Goal: Information Seeking & Learning: Learn about a topic

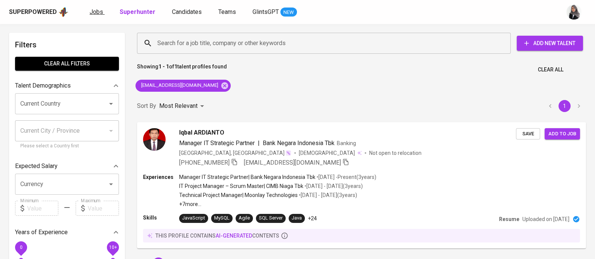
scroll to position [0, 0]
click at [98, 15] on span "Jobs" at bounding box center [97, 11] width 14 height 7
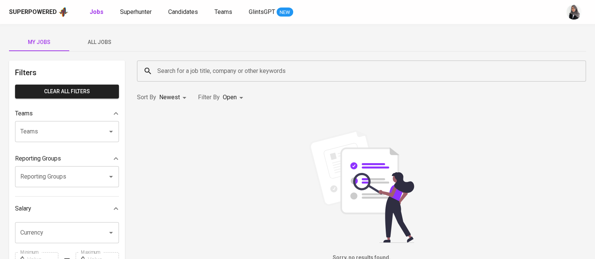
click at [103, 44] on span "All Jobs" at bounding box center [99, 42] width 51 height 9
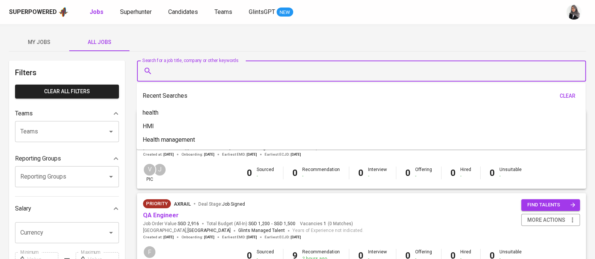
click at [166, 68] on input "Search for a job title, company or other keywords" at bounding box center [363, 71] width 416 height 14
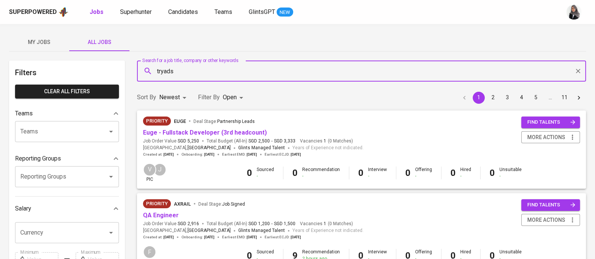
type input "tryads"
type input "p"
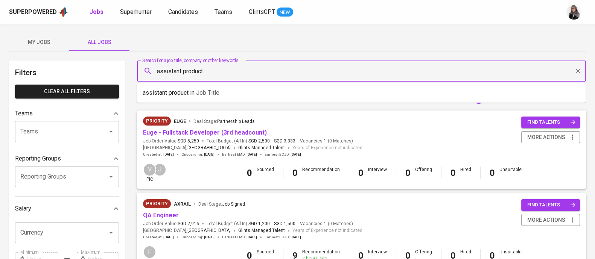
type input "assistant product"
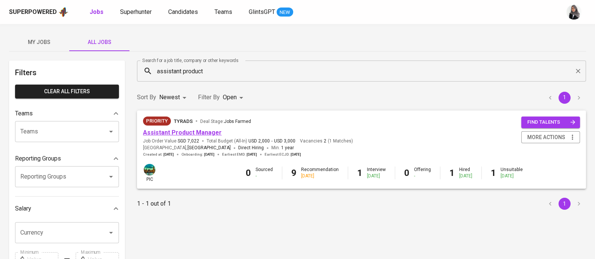
click at [194, 132] on link "Assistant Product Manager" at bounding box center [182, 132] width 79 height 7
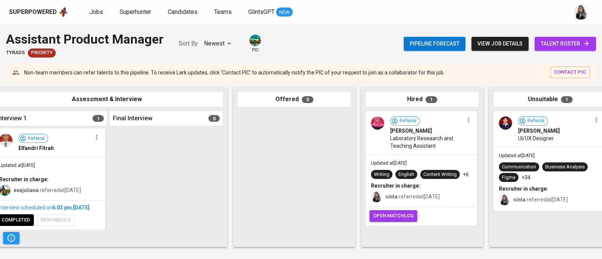
scroll to position [0, 293]
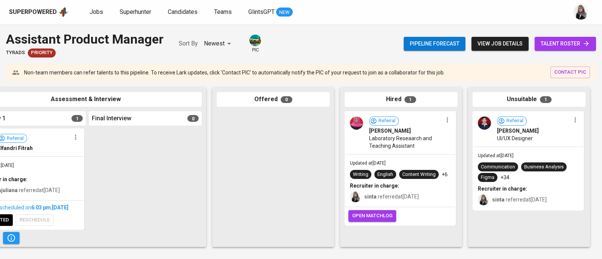
click at [385, 26] on div "Assistant Product Manager Tyrads Priority Sort By Newest NEWEST pic Pipeline fo…" at bounding box center [301, 141] width 602 height 235
